Goal: Transaction & Acquisition: Purchase product/service

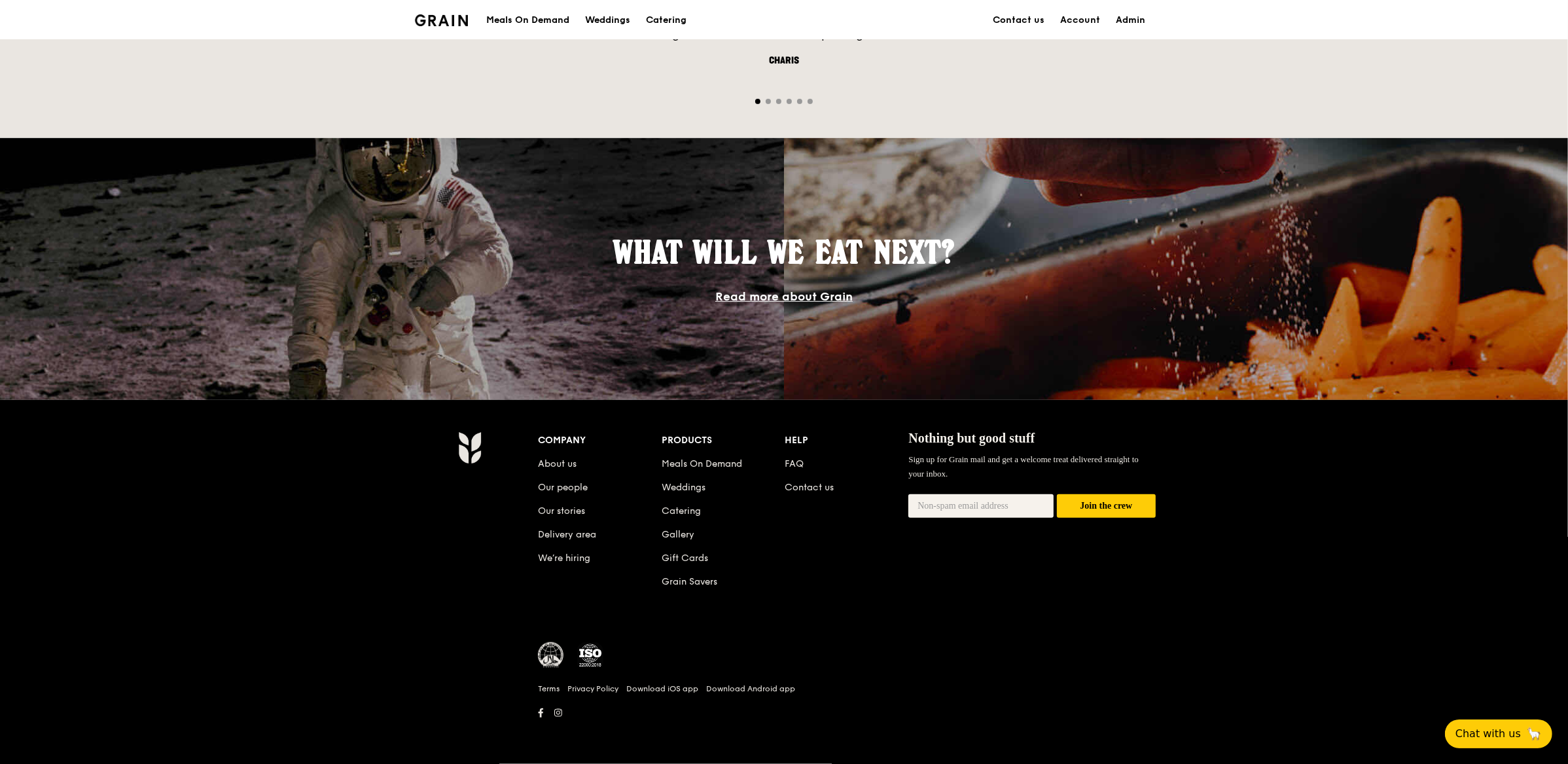
click at [555, 654] on img at bounding box center [551, 655] width 26 height 26
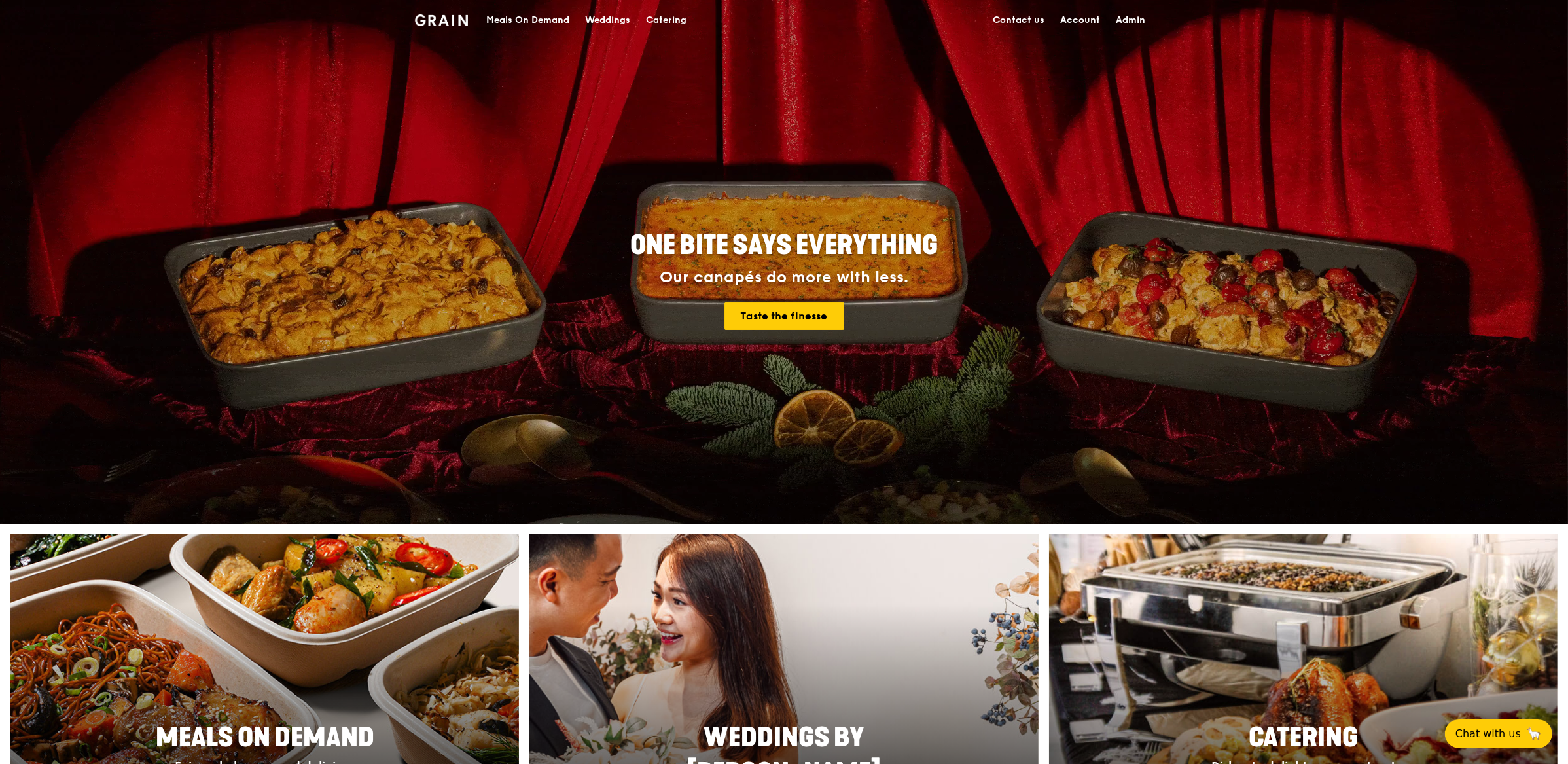
click at [524, 21] on div "Meals On Demand" at bounding box center [528, 20] width 83 height 39
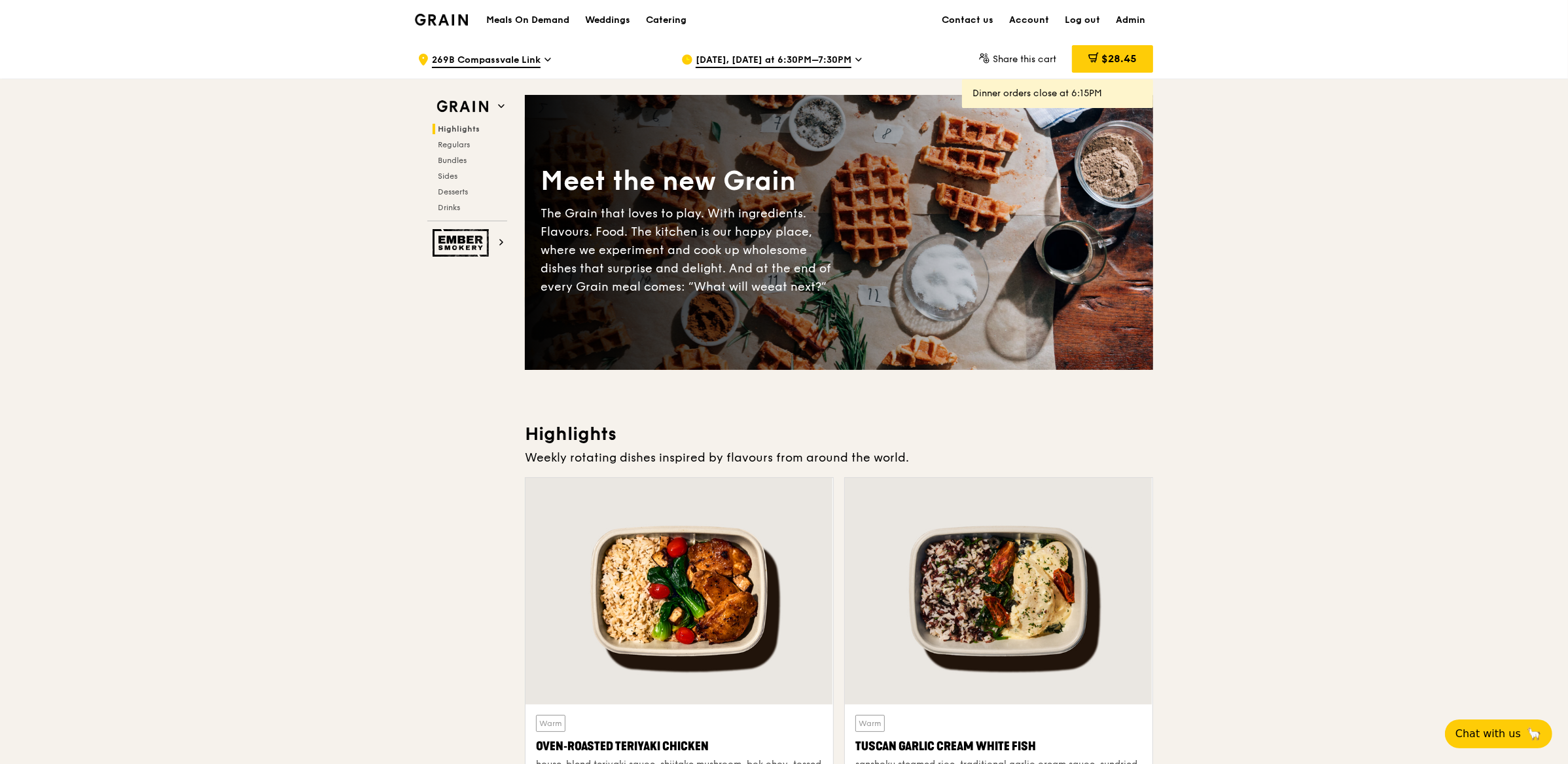
click at [756, 57] on span "[DATE], [DATE] at 6:30PM–7:30PM" at bounding box center [774, 61] width 156 height 15
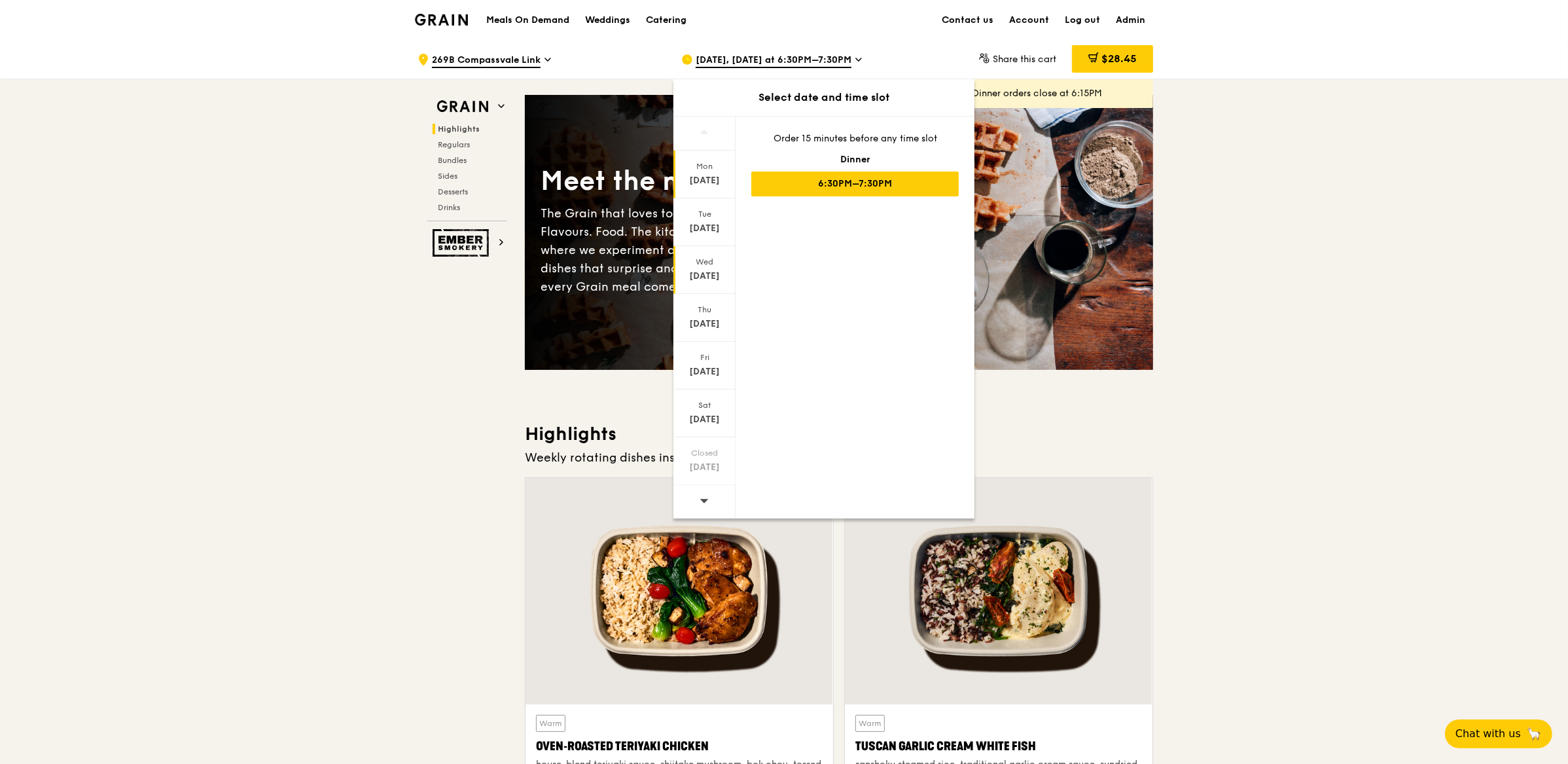
click at [700, 278] on div "[DATE]" at bounding box center [704, 276] width 58 height 13
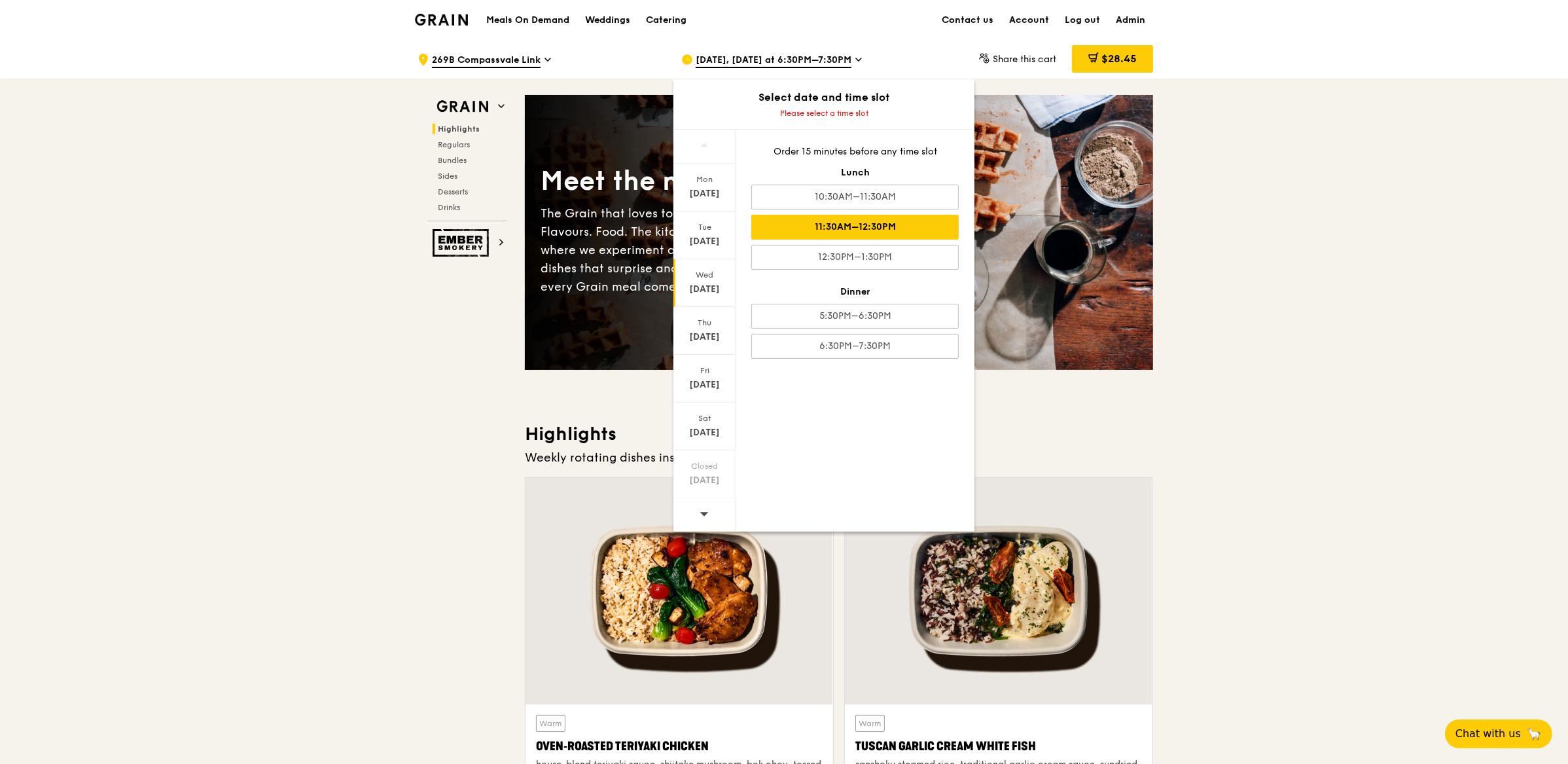
click at [886, 234] on div "11:30AM–12:30PM" at bounding box center [855, 227] width 207 height 25
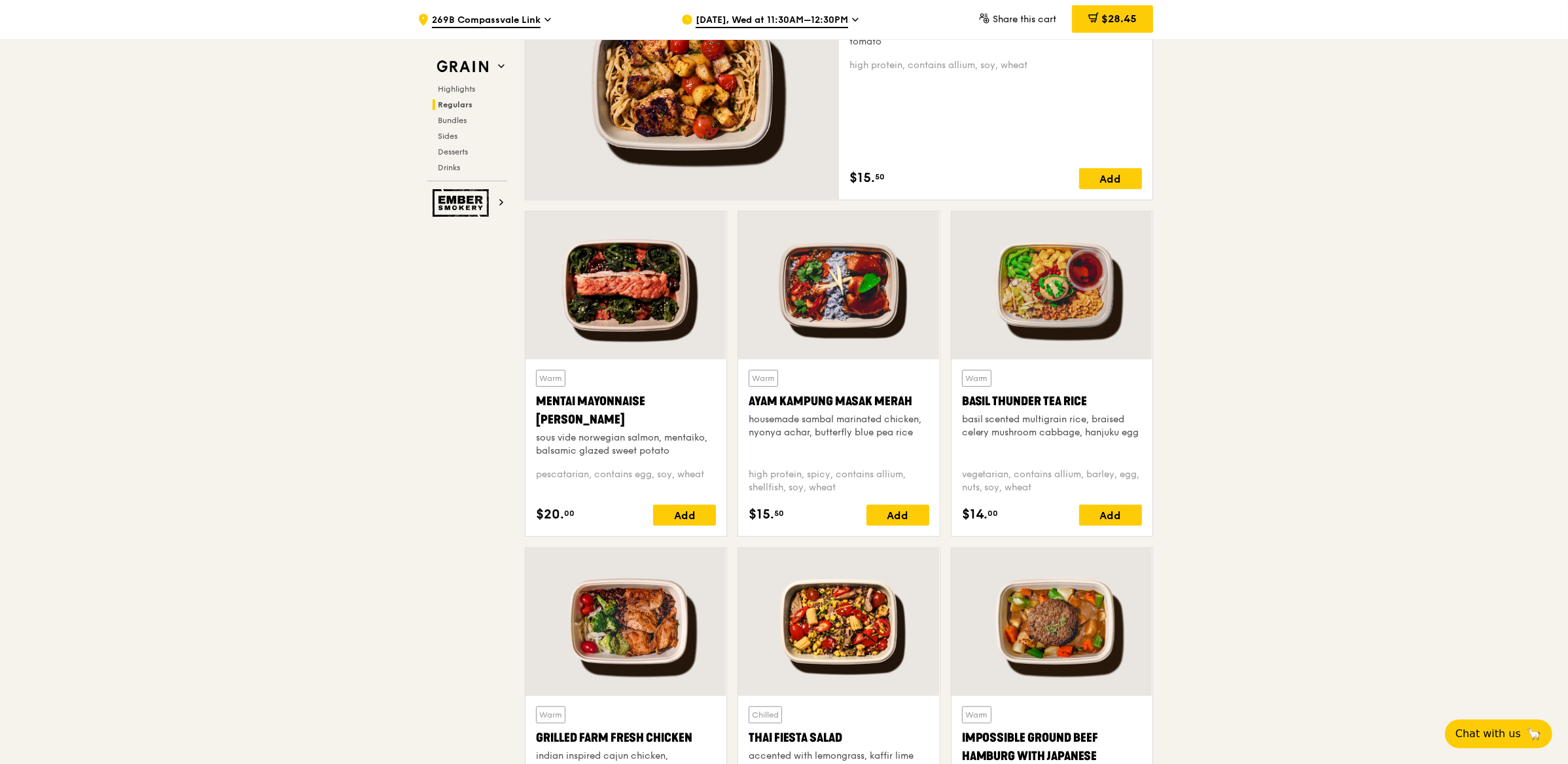
scroll to position [998, 0]
